Goal: Information Seeking & Learning: Learn about a topic

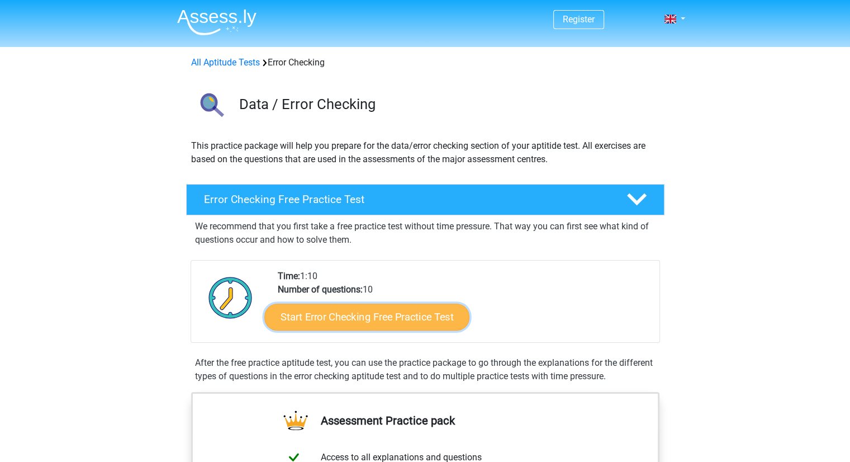
click at [359, 317] on link "Start Error Checking Free Practice Test" at bounding box center [366, 317] width 205 height 27
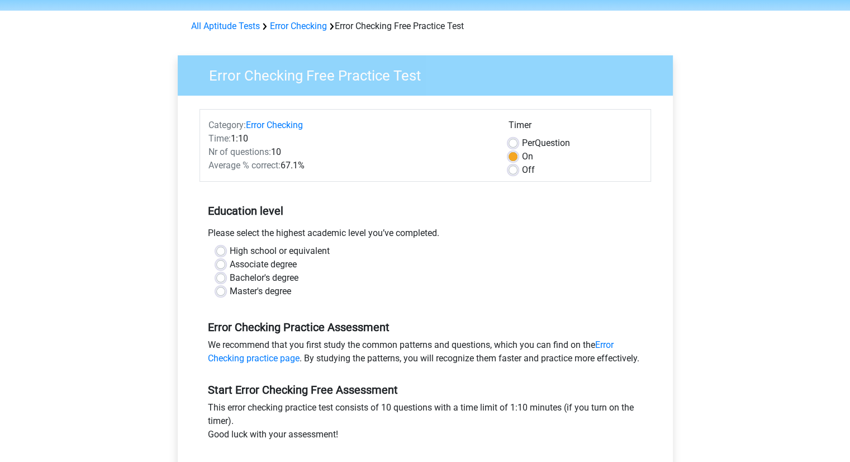
scroll to position [56, 0]
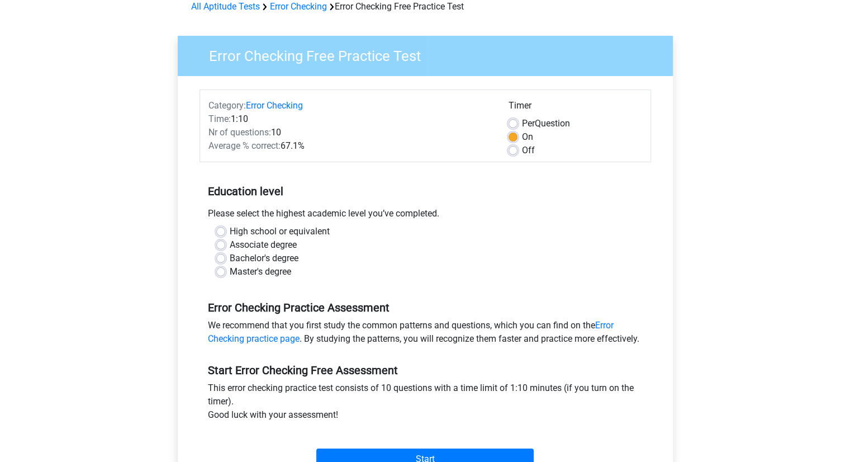
click at [230, 233] on label "High school or equivalent" at bounding box center [280, 231] width 100 height 13
click at [221, 233] on input "High school or equivalent" at bounding box center [220, 230] width 9 height 11
radio input "true"
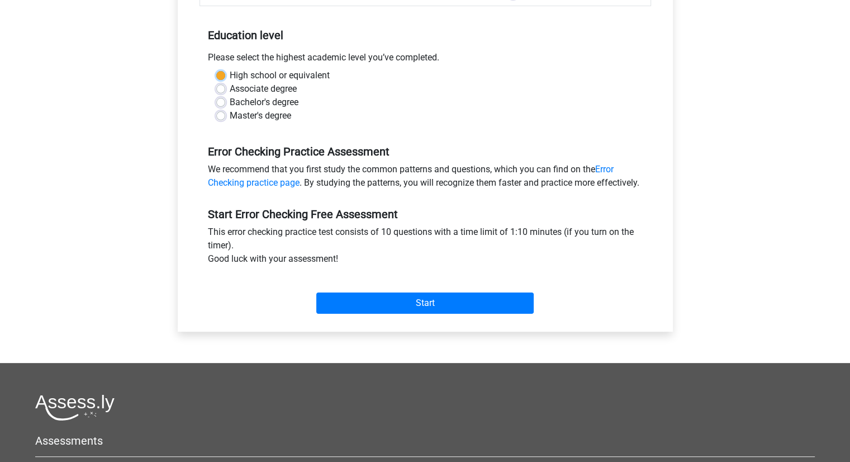
scroll to position [224, 0]
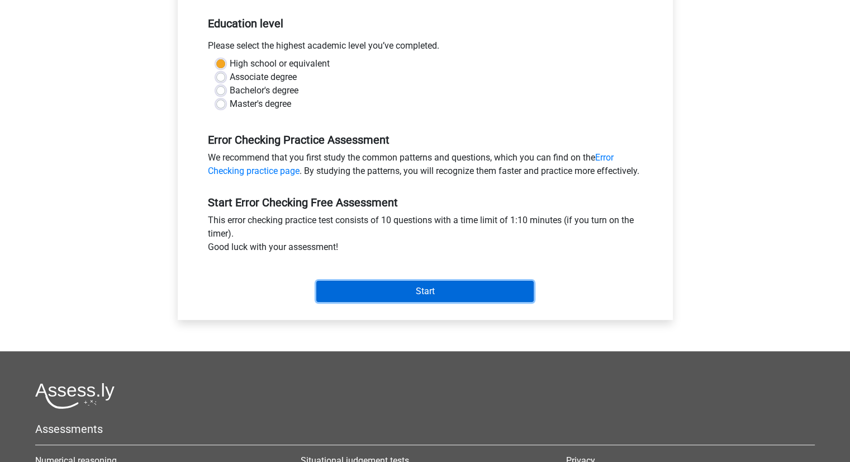
click at [420, 300] on input "Start" at bounding box center [424, 291] width 217 height 21
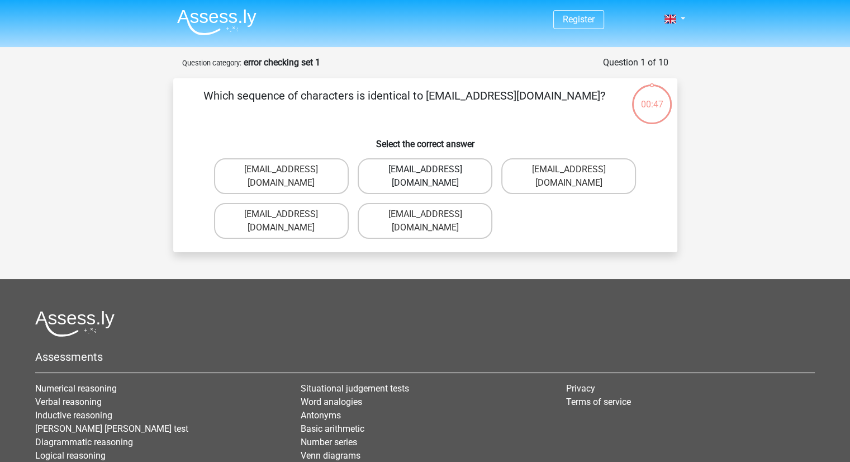
click at [451, 175] on label "[EMAIL_ADDRESS][DOMAIN_NAME]" at bounding box center [425, 176] width 135 height 36
click at [432, 175] on input "[EMAIL_ADDRESS][DOMAIN_NAME]" at bounding box center [428, 172] width 7 height 7
radio input "true"
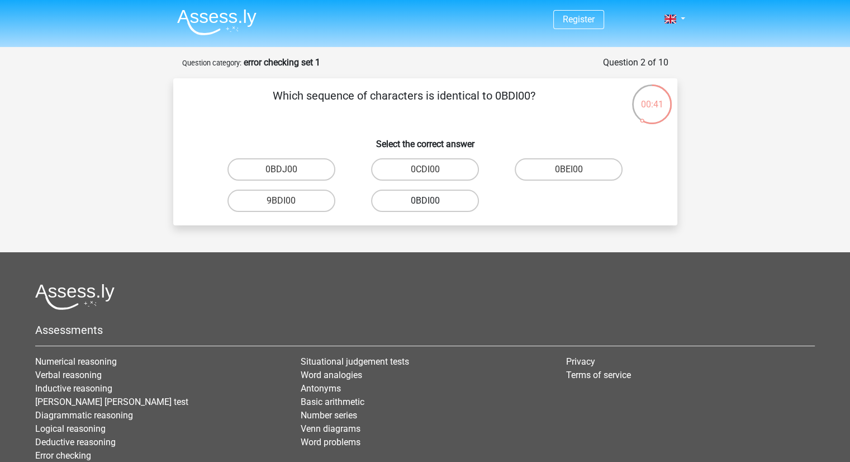
click at [443, 202] on label "0BDI00" at bounding box center [425, 200] width 108 height 22
click at [432, 202] on input "0BDI00" at bounding box center [428, 204] width 7 height 7
radio input "true"
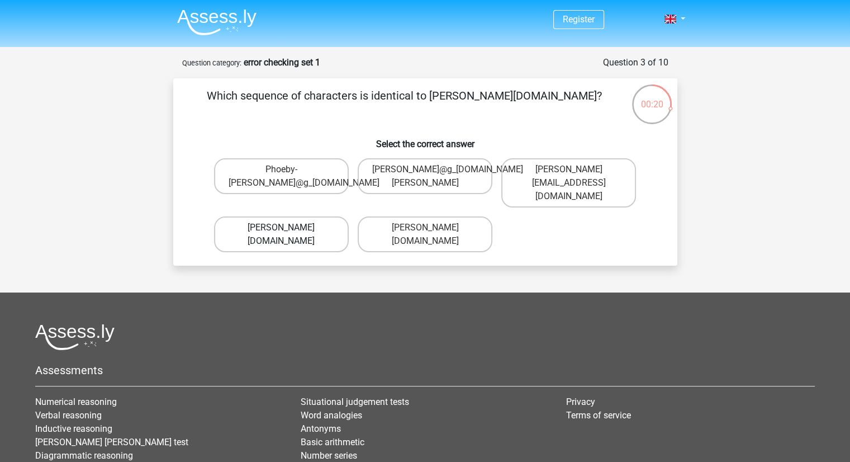
click at [287, 224] on label "[PERSON_NAME][DOMAIN_NAME]" at bounding box center [281, 234] width 135 height 36
click at [287, 227] on input "[PERSON_NAME][DOMAIN_NAME]" at bounding box center [284, 230] width 7 height 7
radio input "true"
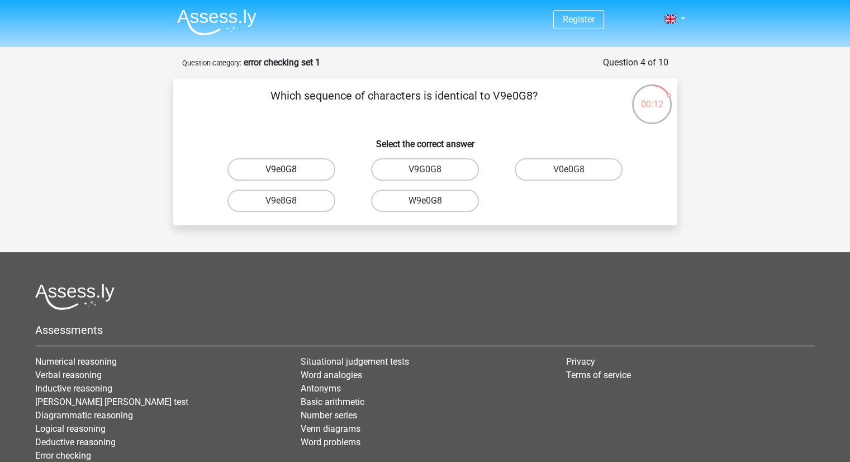
click at [301, 168] on label "V9e0G8" at bounding box center [281, 169] width 108 height 22
click at [288, 169] on input "V9e0G8" at bounding box center [284, 172] width 7 height 7
radio input "true"
click at [445, 203] on label "91O51S" at bounding box center [425, 200] width 108 height 22
click at [432, 203] on input "91O51S" at bounding box center [428, 204] width 7 height 7
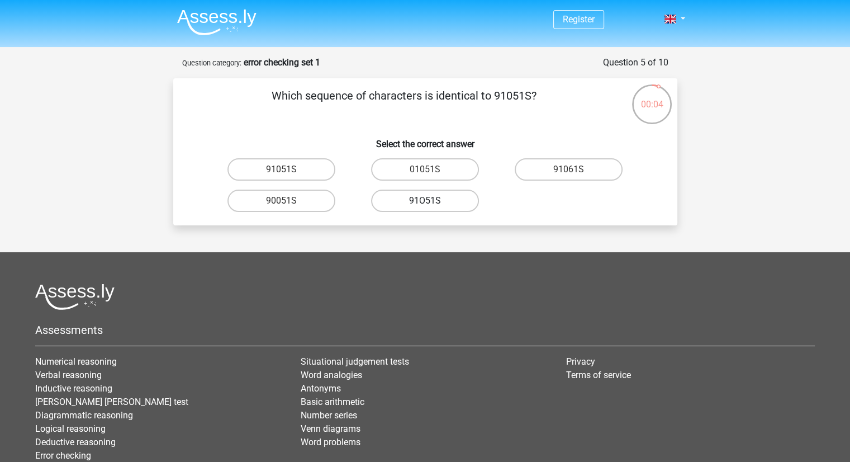
radio input "true"
